Goal: Download file/media

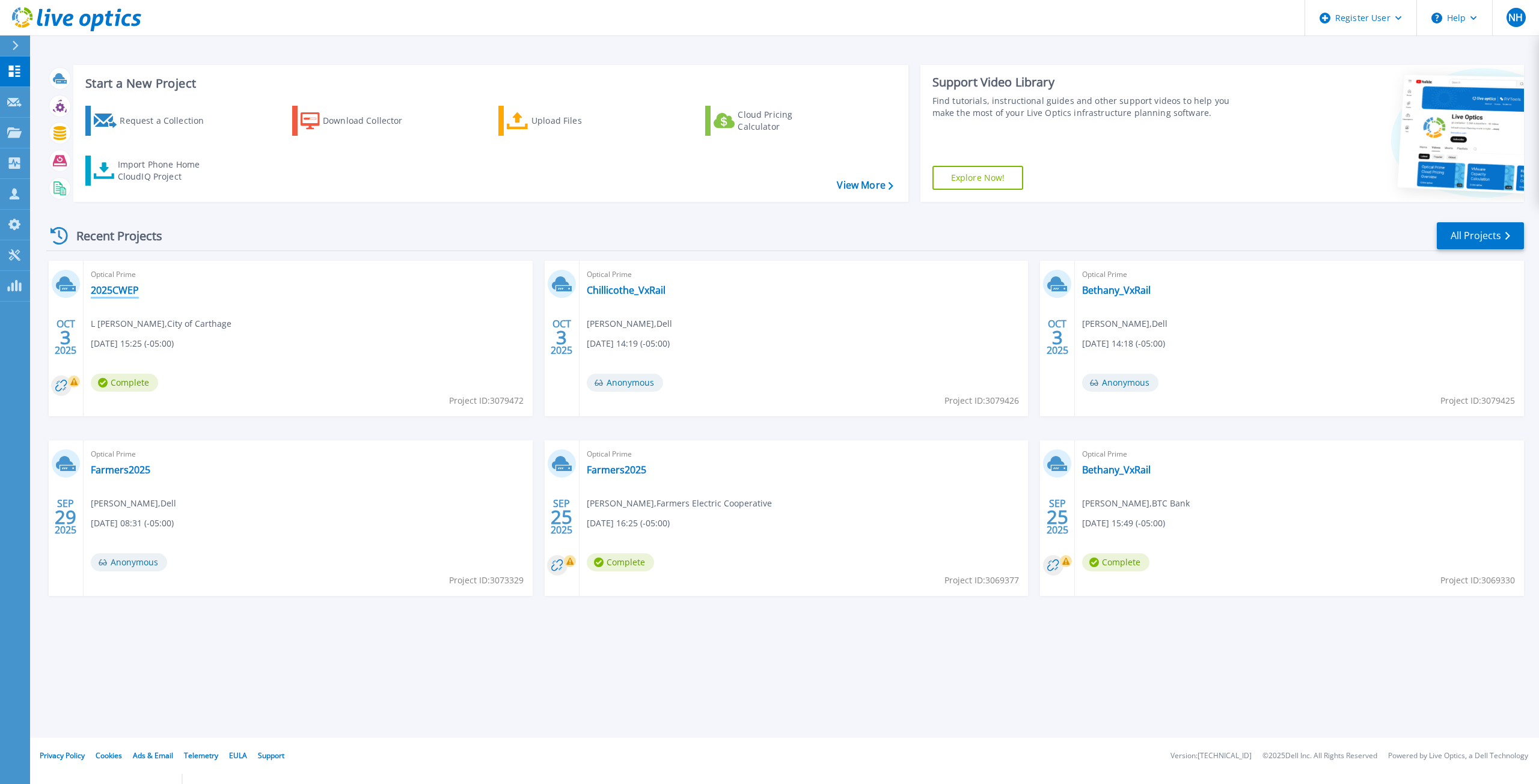
click at [111, 293] on link "2025CWEP" at bounding box center [115, 290] width 48 height 12
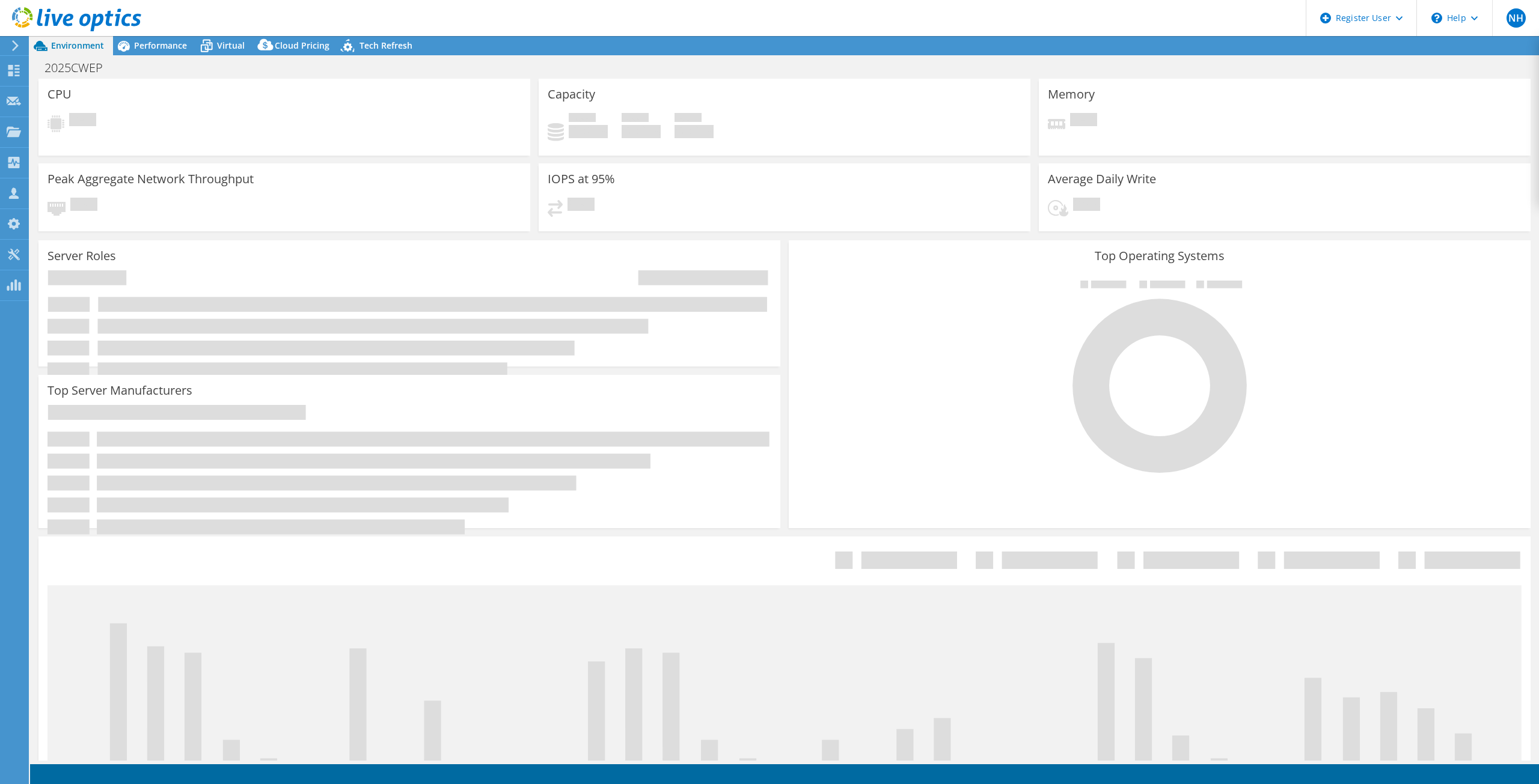
select select "USD"
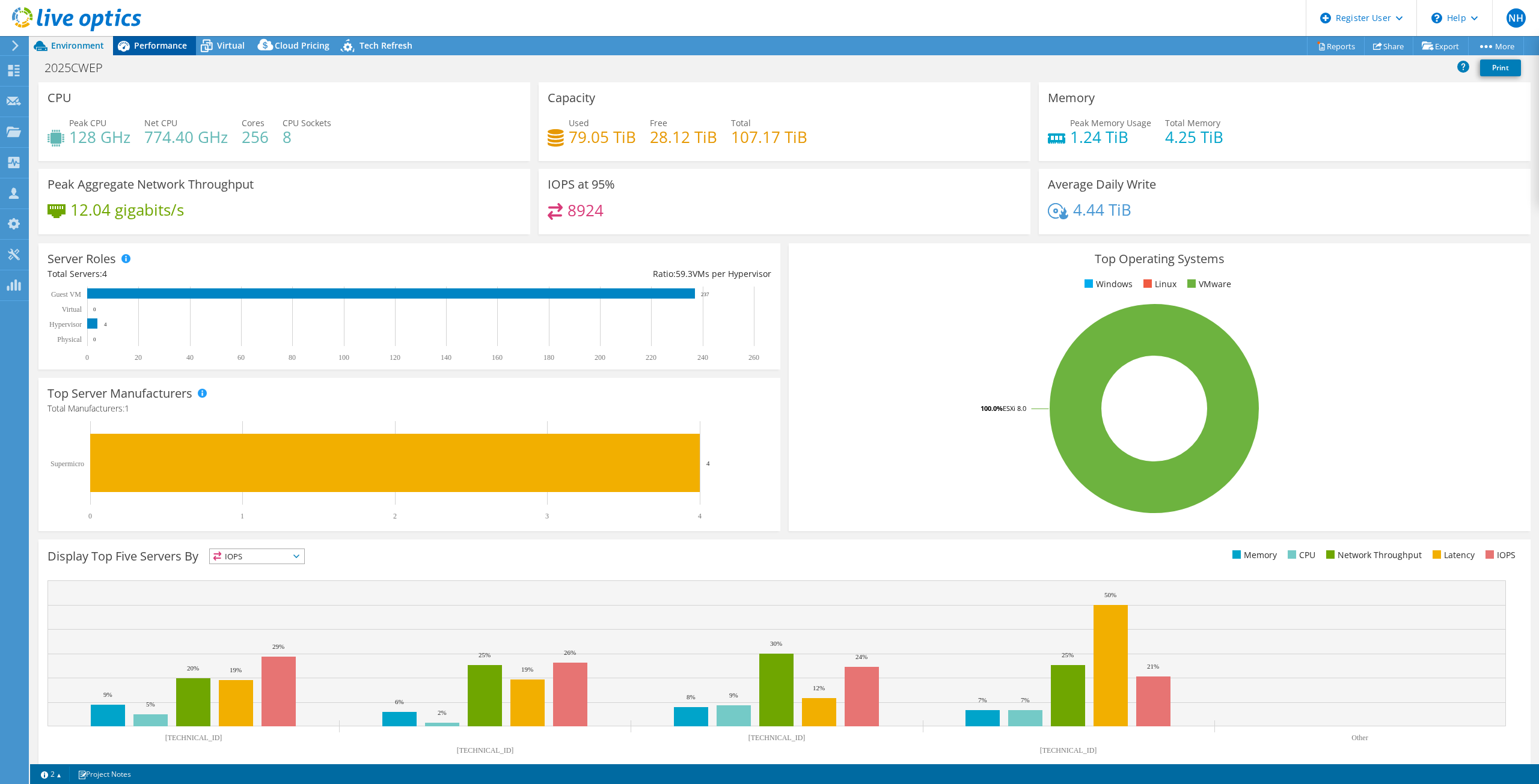
click at [147, 36] on div "Performance" at bounding box center [154, 46] width 83 height 20
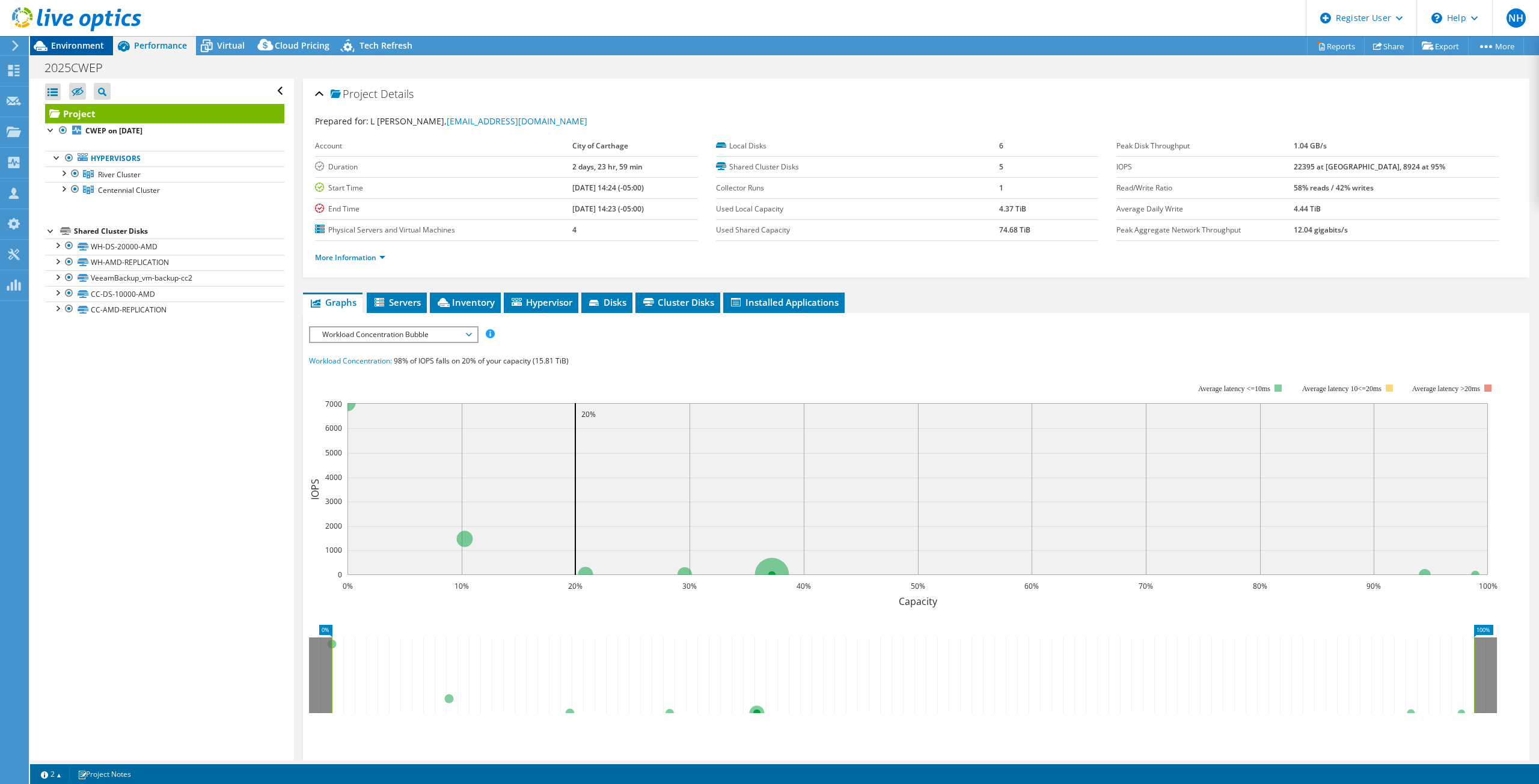
click at [54, 47] on span "Environment" at bounding box center [77, 46] width 53 height 12
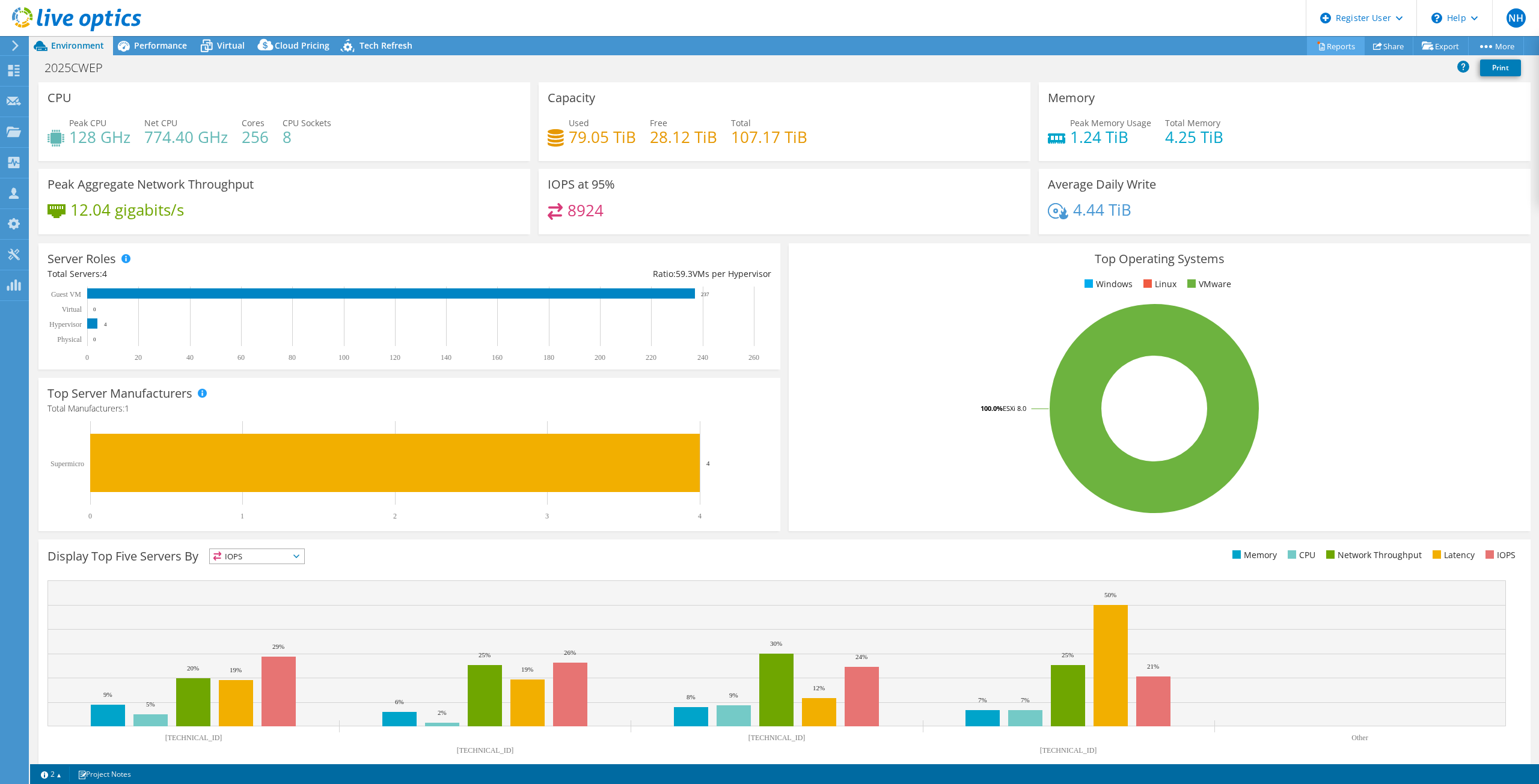
click at [1322, 39] on link "Reports" at bounding box center [1336, 46] width 58 height 19
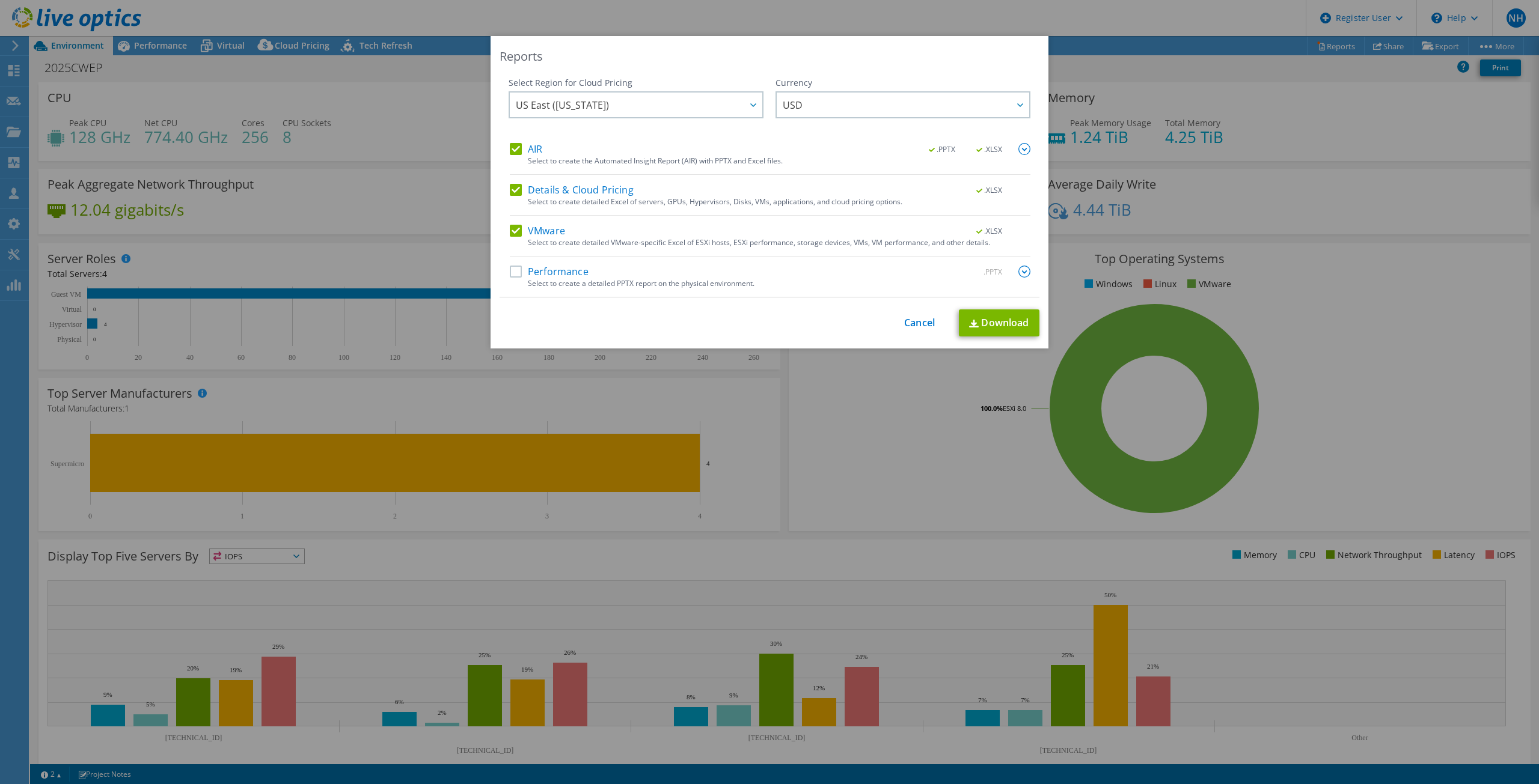
click at [513, 274] on label "Performance" at bounding box center [549, 271] width 79 height 12
click at [0, 0] on input "Performance" at bounding box center [0, 0] width 0 height 0
click at [1003, 315] on link "Download" at bounding box center [998, 322] width 80 height 27
drag, startPoint x: 382, startPoint y: 115, endPoint x: 544, endPoint y: 139, distance: 163.8
click at [382, 115] on div "Reports Select Region for Cloud Pricing Asia Pacific (Hong Kong) Asia Pacific (…" at bounding box center [769, 392] width 1539 height 712
